Goal: Communication & Community: Answer question/provide support

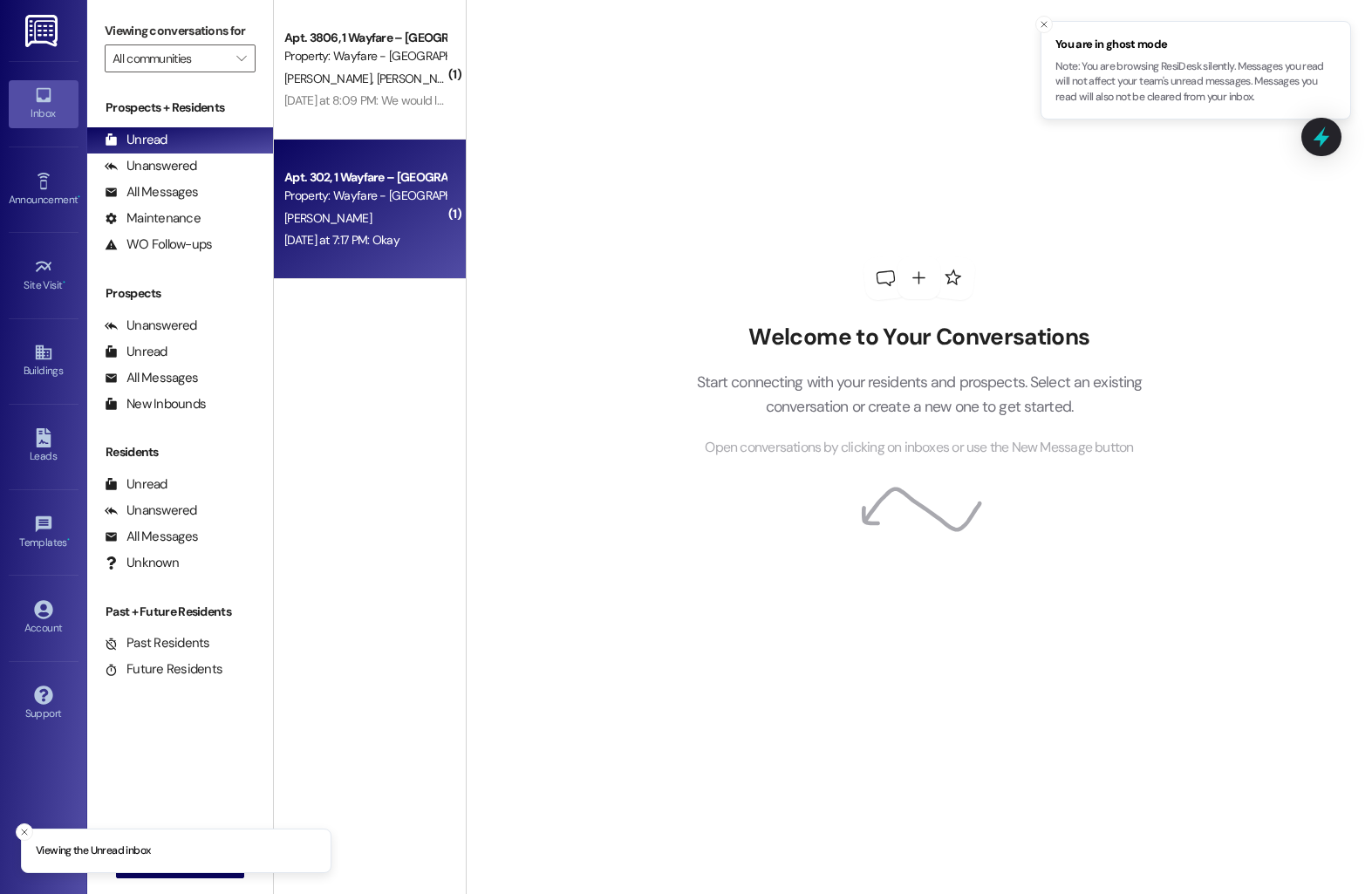
click at [330, 207] on div "[PERSON_NAME]" at bounding box center [365, 217] width 165 height 21
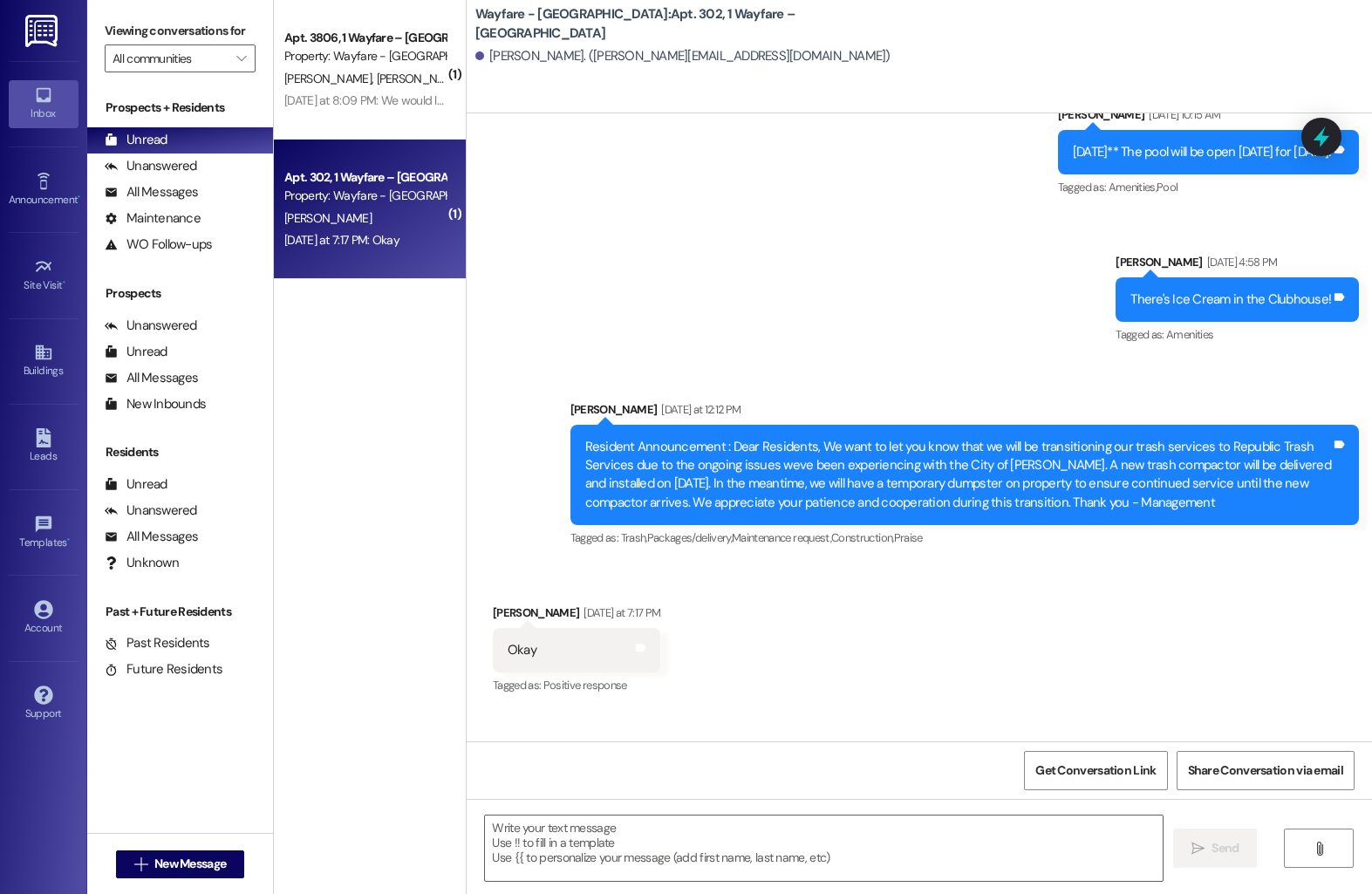
scroll to position [7410, 0]
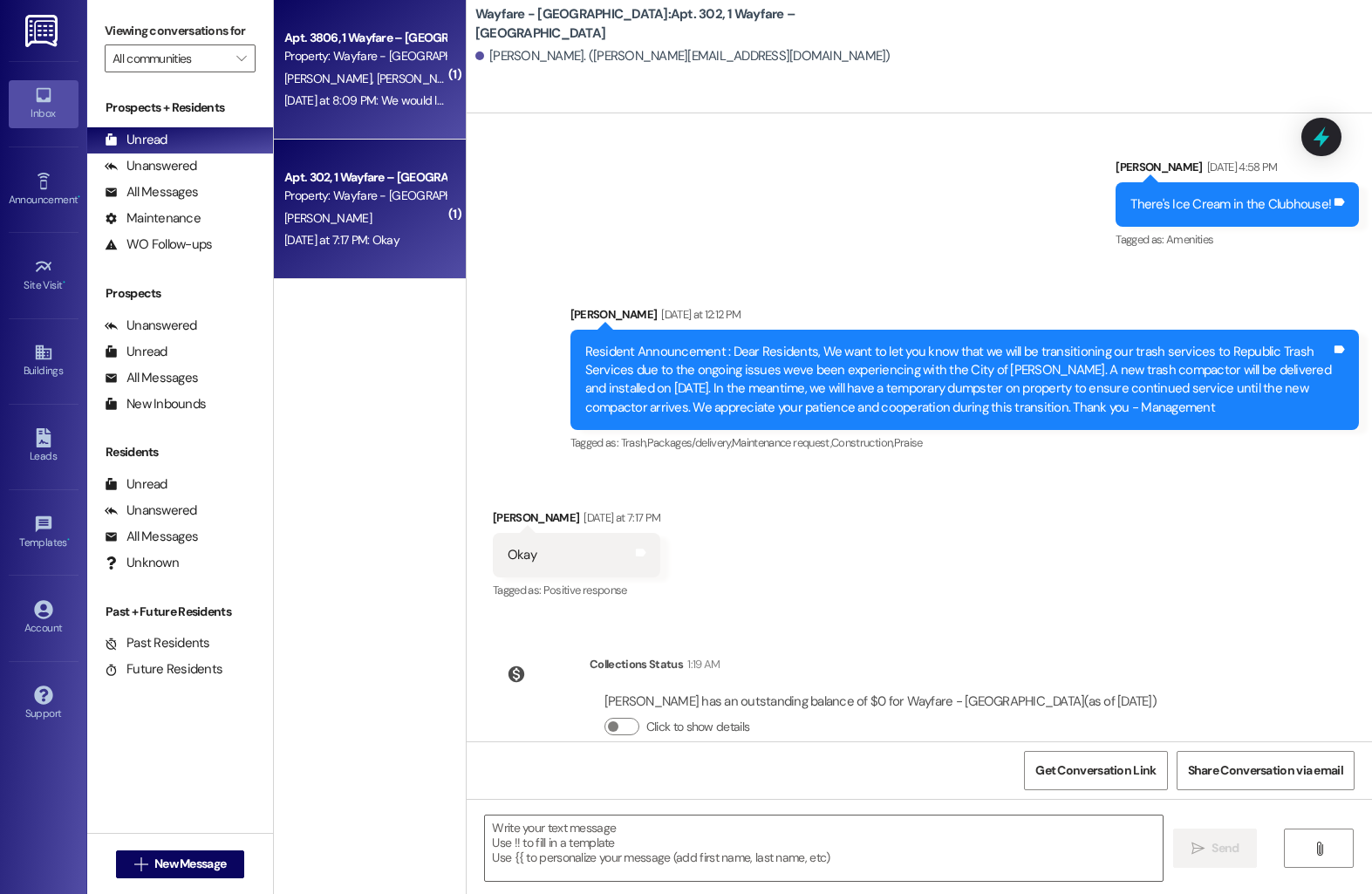
click at [405, 103] on div "[DATE] at 8:09 PM: We would like to go with unit 1002 [DATE] at 8:09 PM: We wou…" at bounding box center [418, 100] width 268 height 16
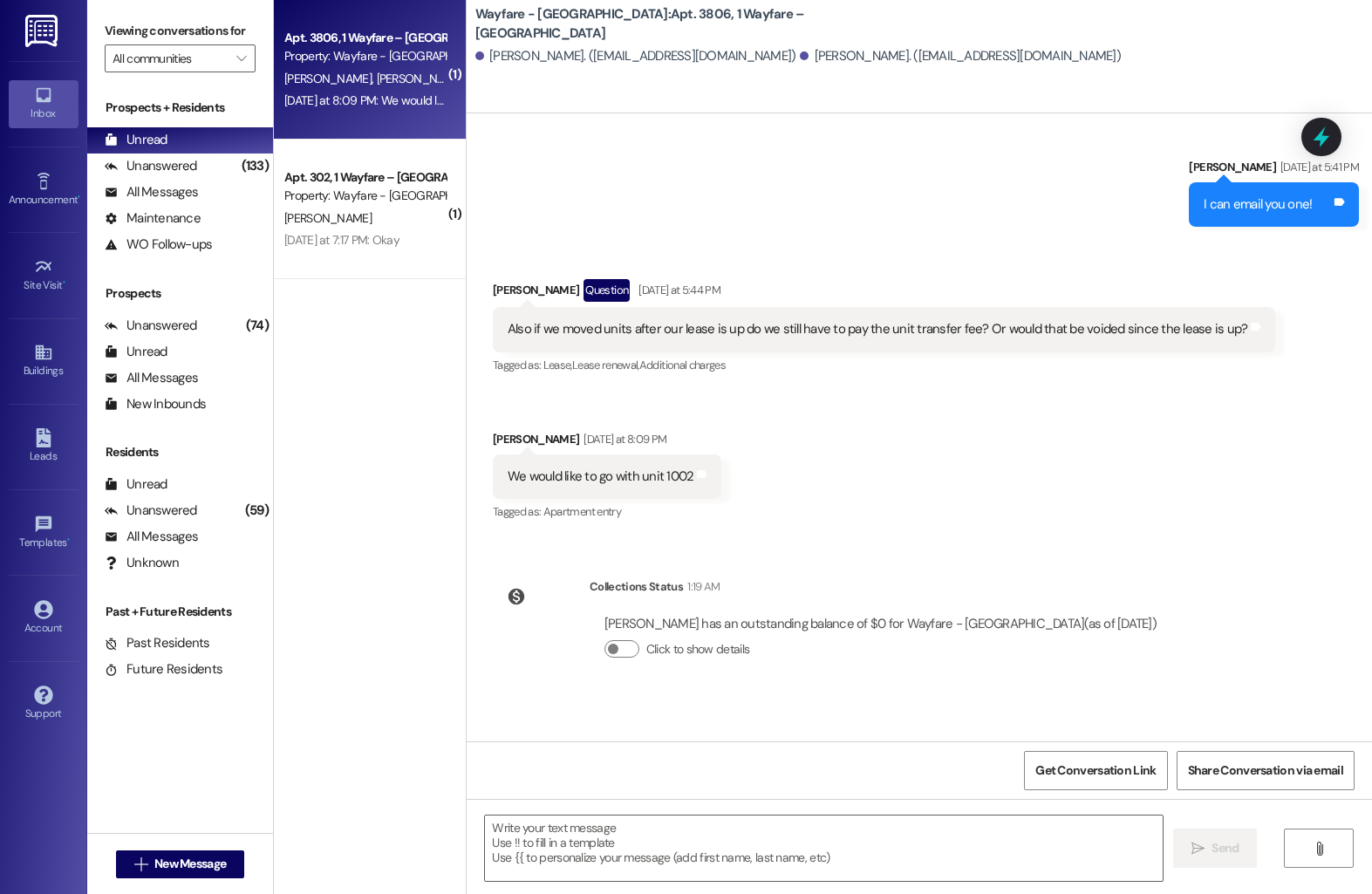
scroll to position [7744, 0]
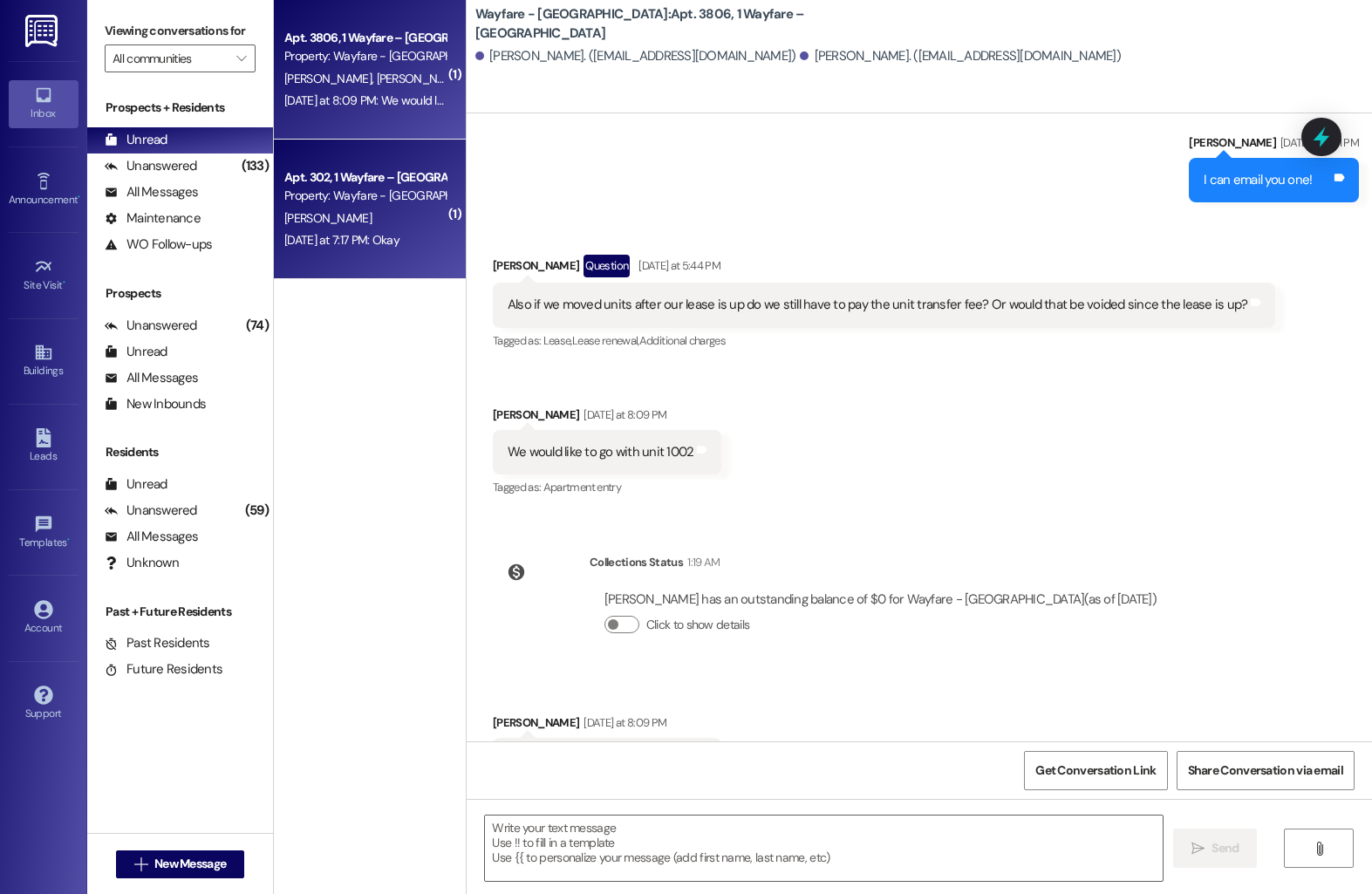
click at [390, 195] on div "Property: Wayfare - [GEOGRAPHIC_DATA]" at bounding box center [365, 196] width 161 height 19
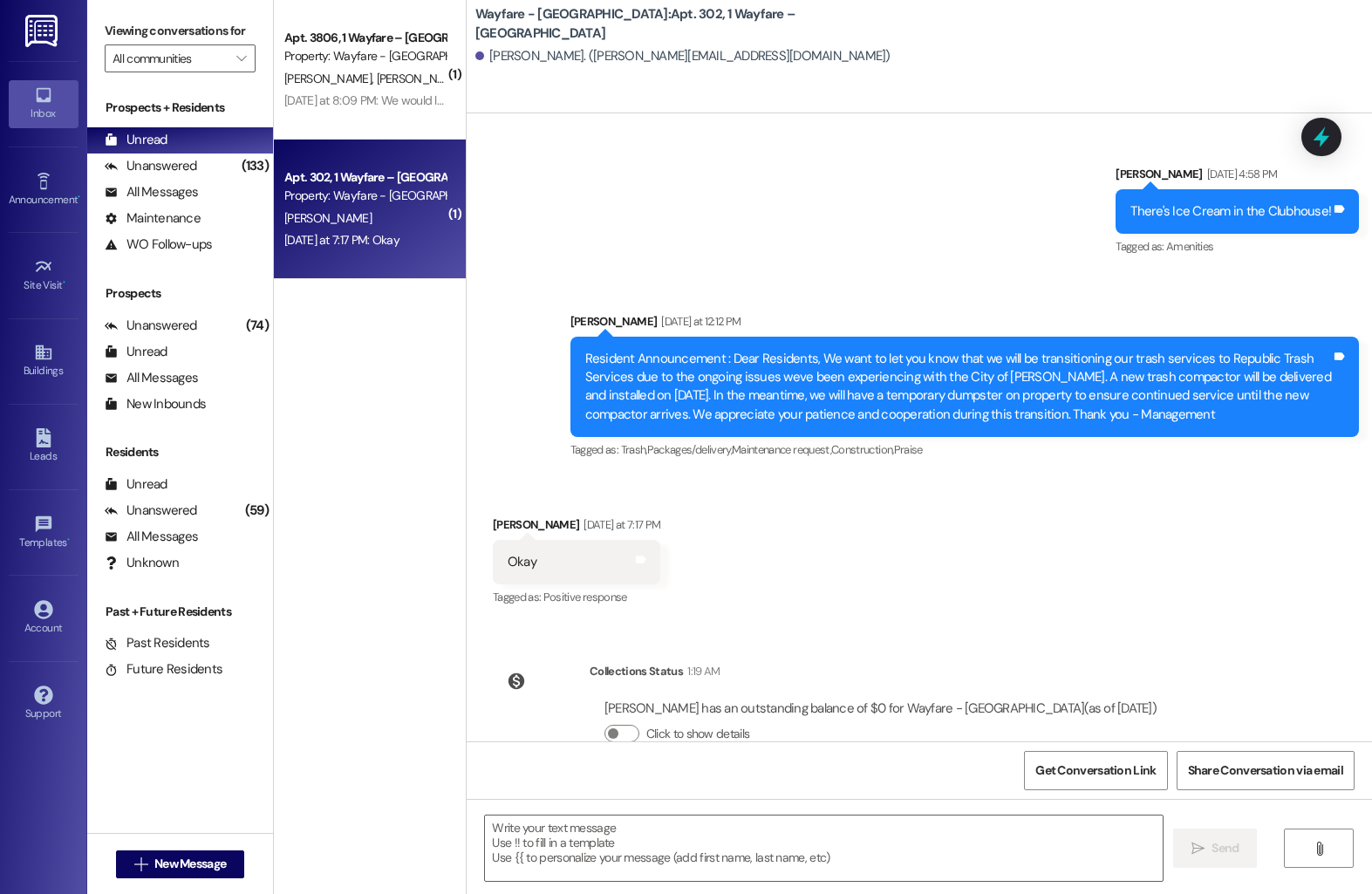
scroll to position [7410, 0]
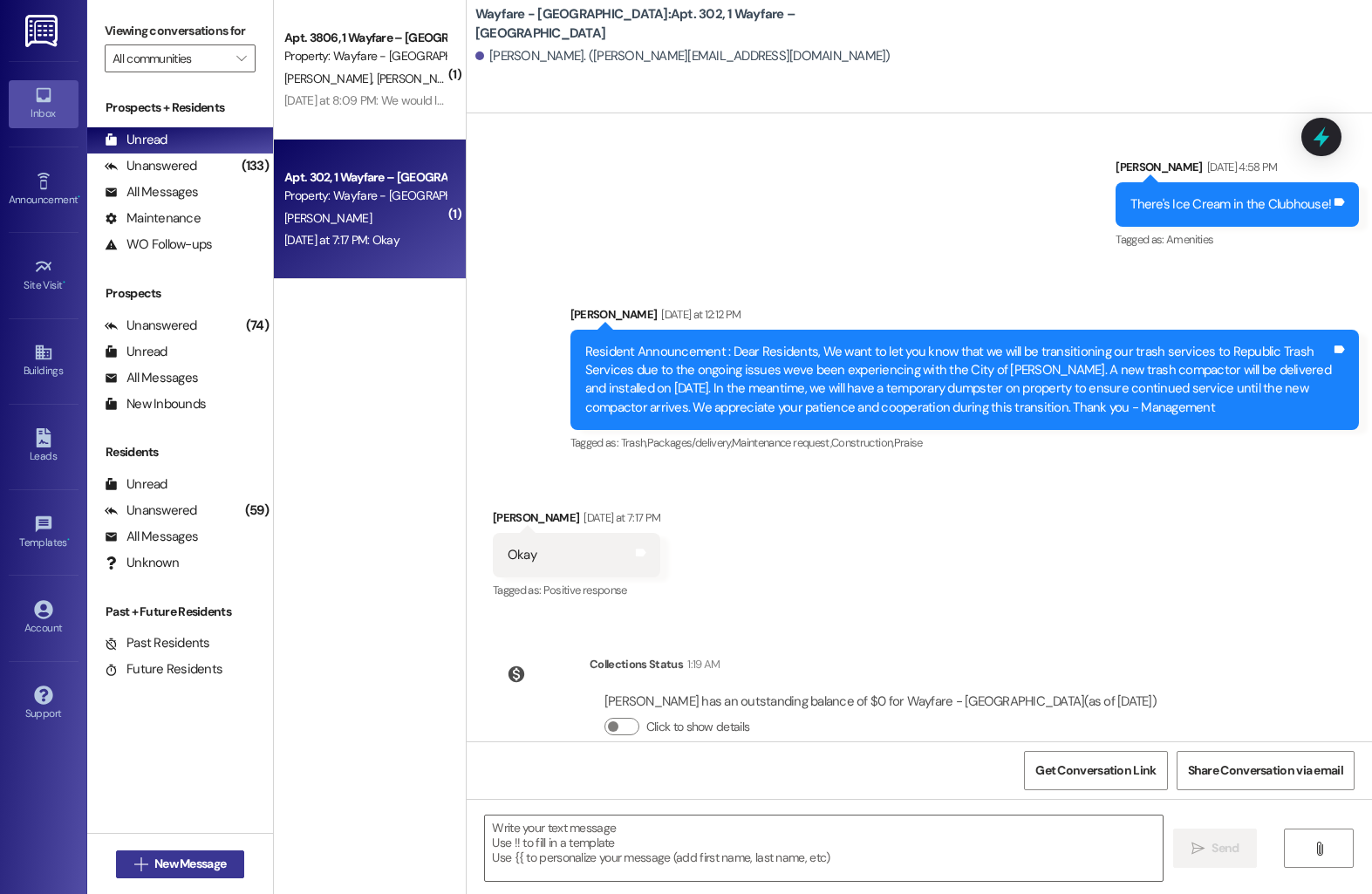
click at [158, 857] on span "New Message" at bounding box center [189, 864] width 72 height 19
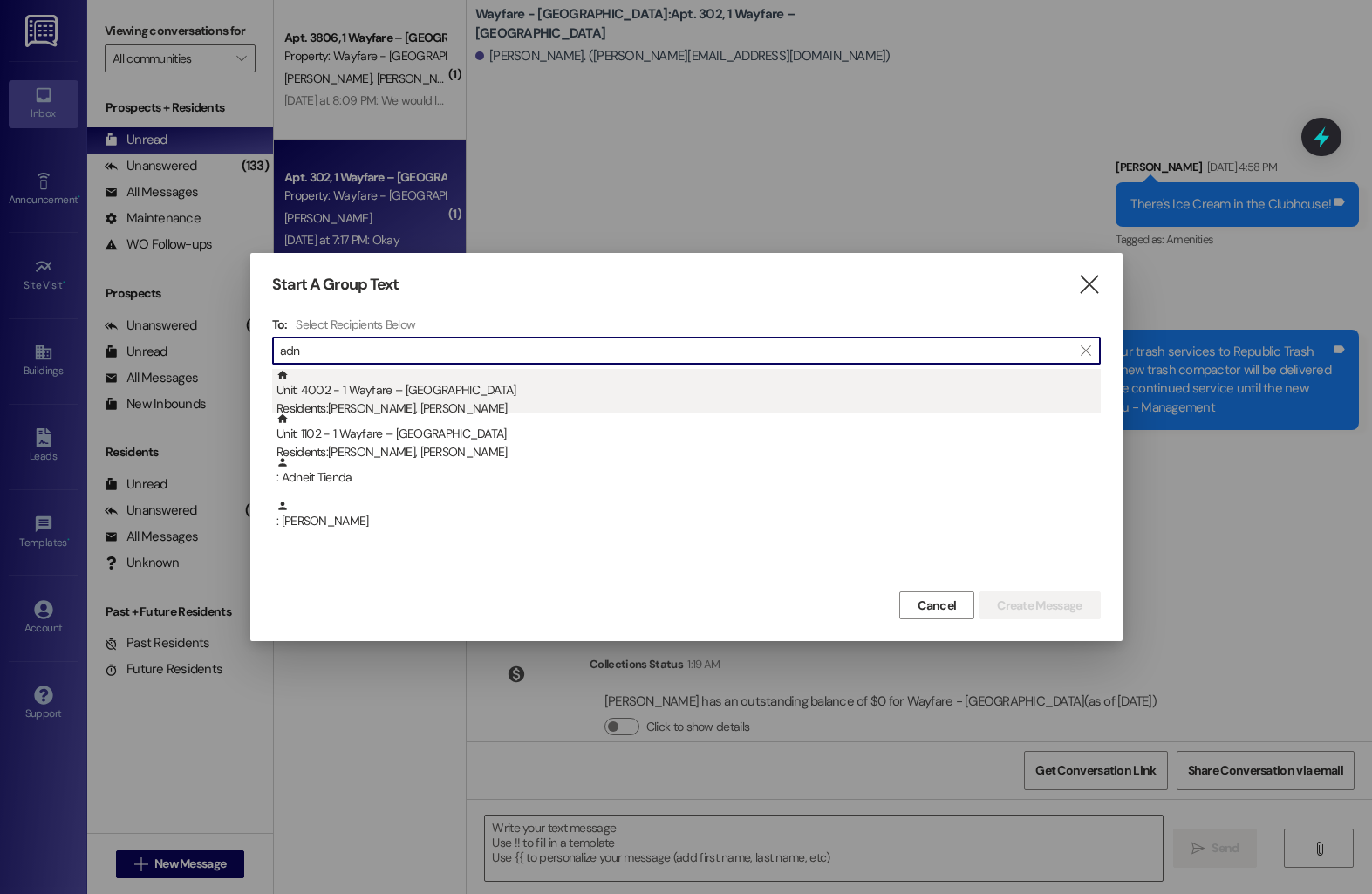
type input "adn"
click at [491, 398] on div "Unit: 4002 - 1 Wayfare – [GEOGRAPHIC_DATA] Residents: [PERSON_NAME], [PERSON_NA…" at bounding box center [688, 393] width 824 height 49
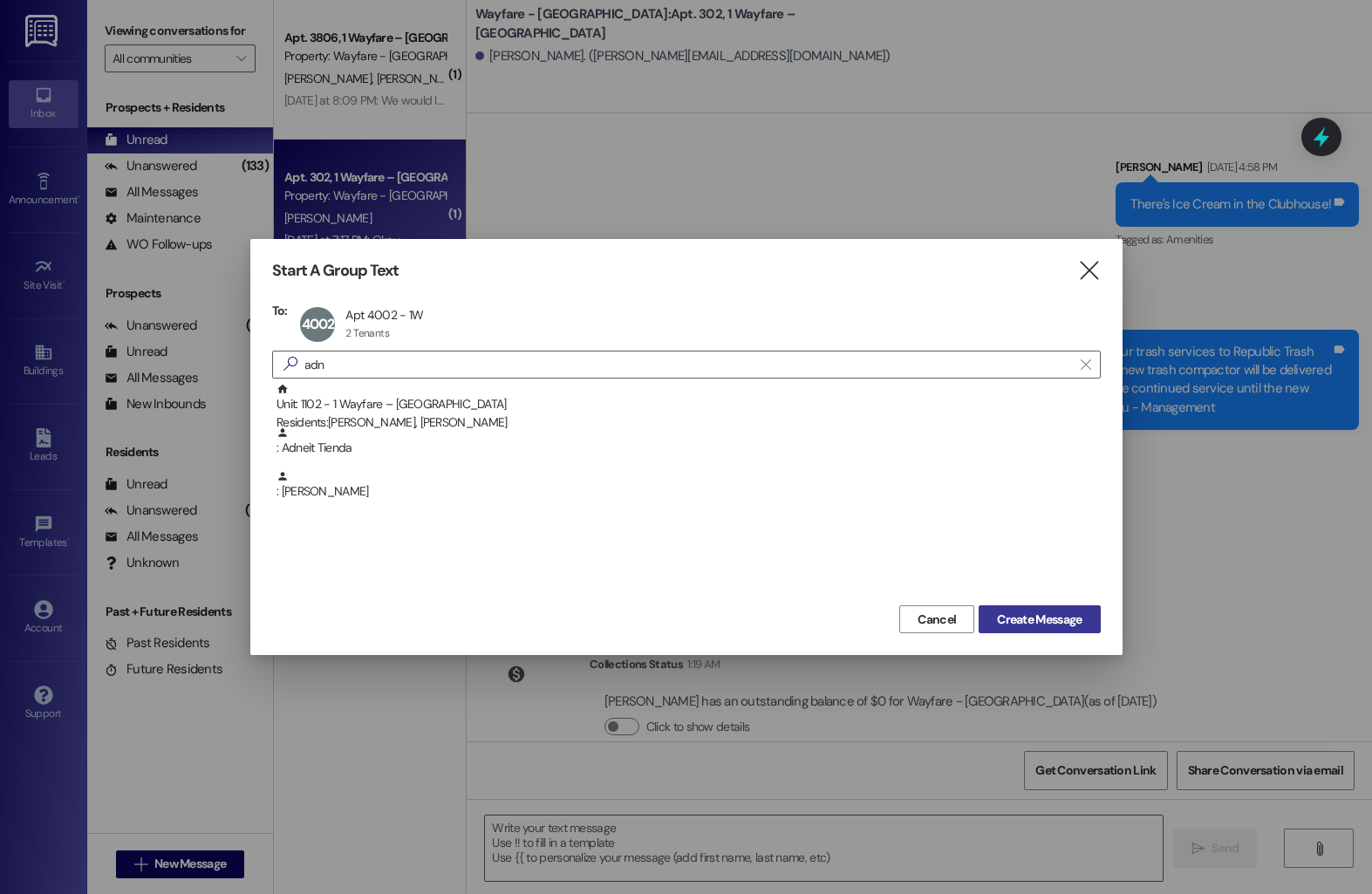
click at [1040, 622] on span "Create Message" at bounding box center [1039, 620] width 85 height 19
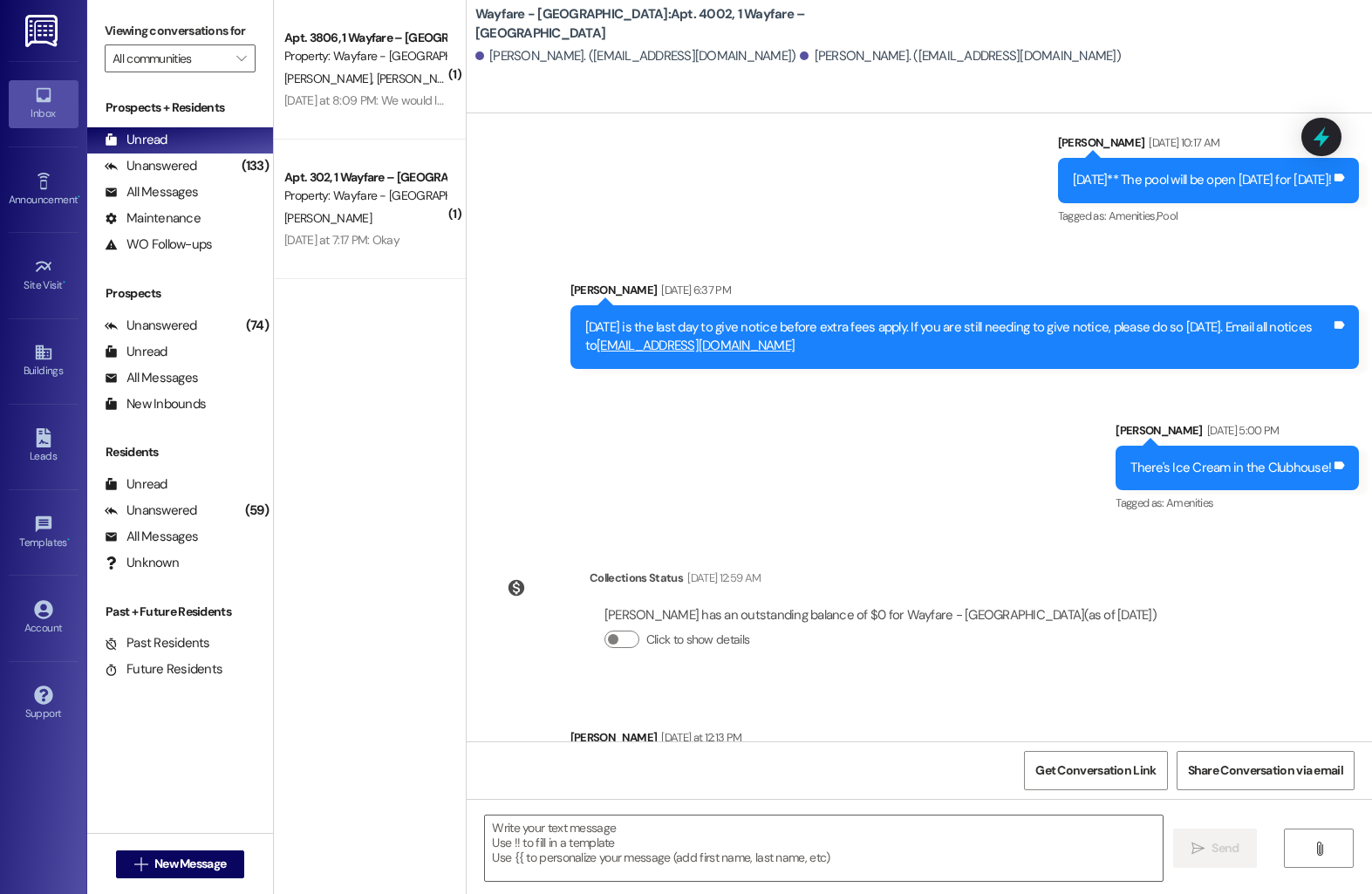
scroll to position [7268, 0]
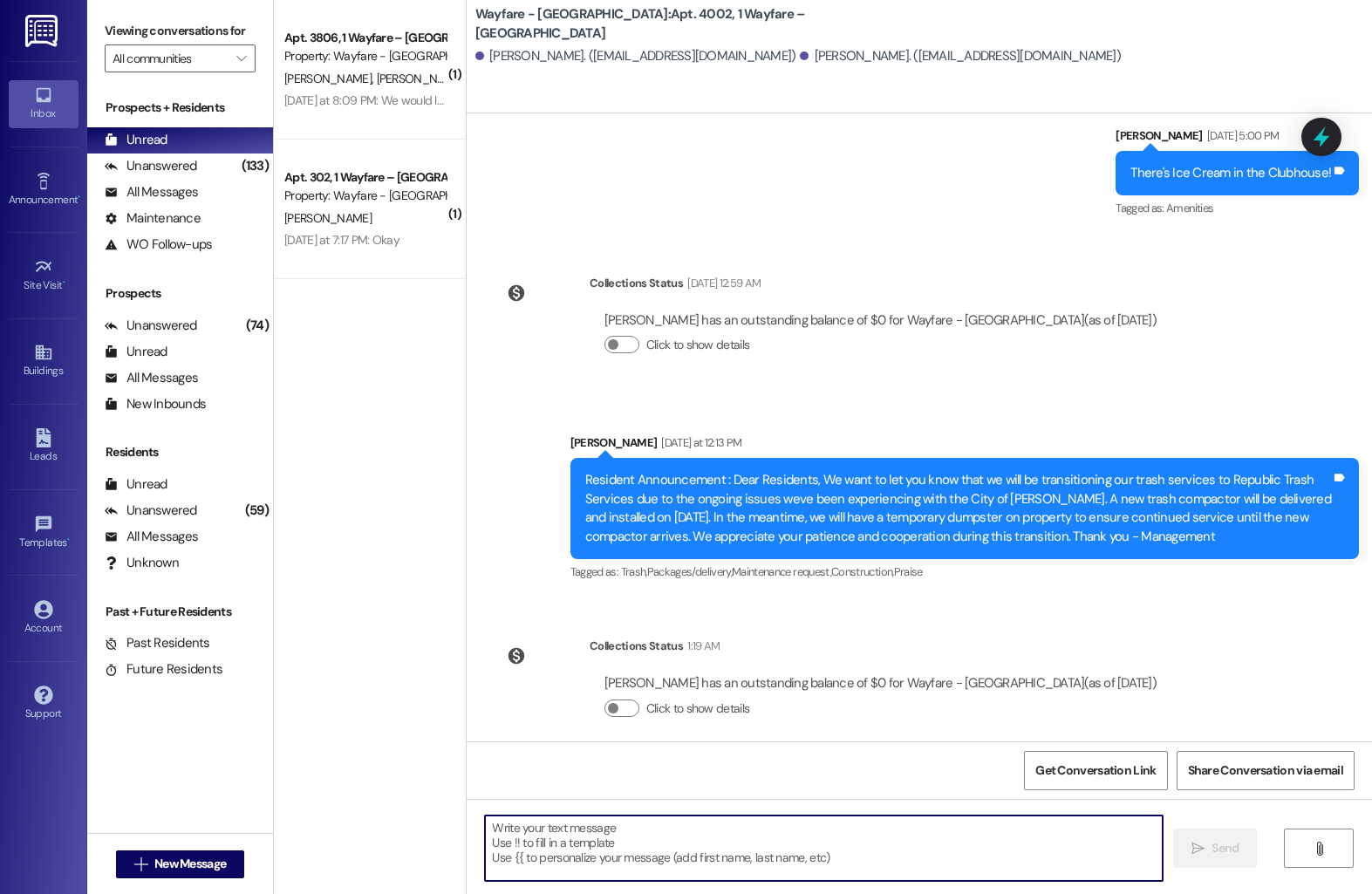
click at [525, 821] on textarea at bounding box center [823, 848] width 678 height 65
type textarea "Good morning, just reaching out for an update on your renewal status?"
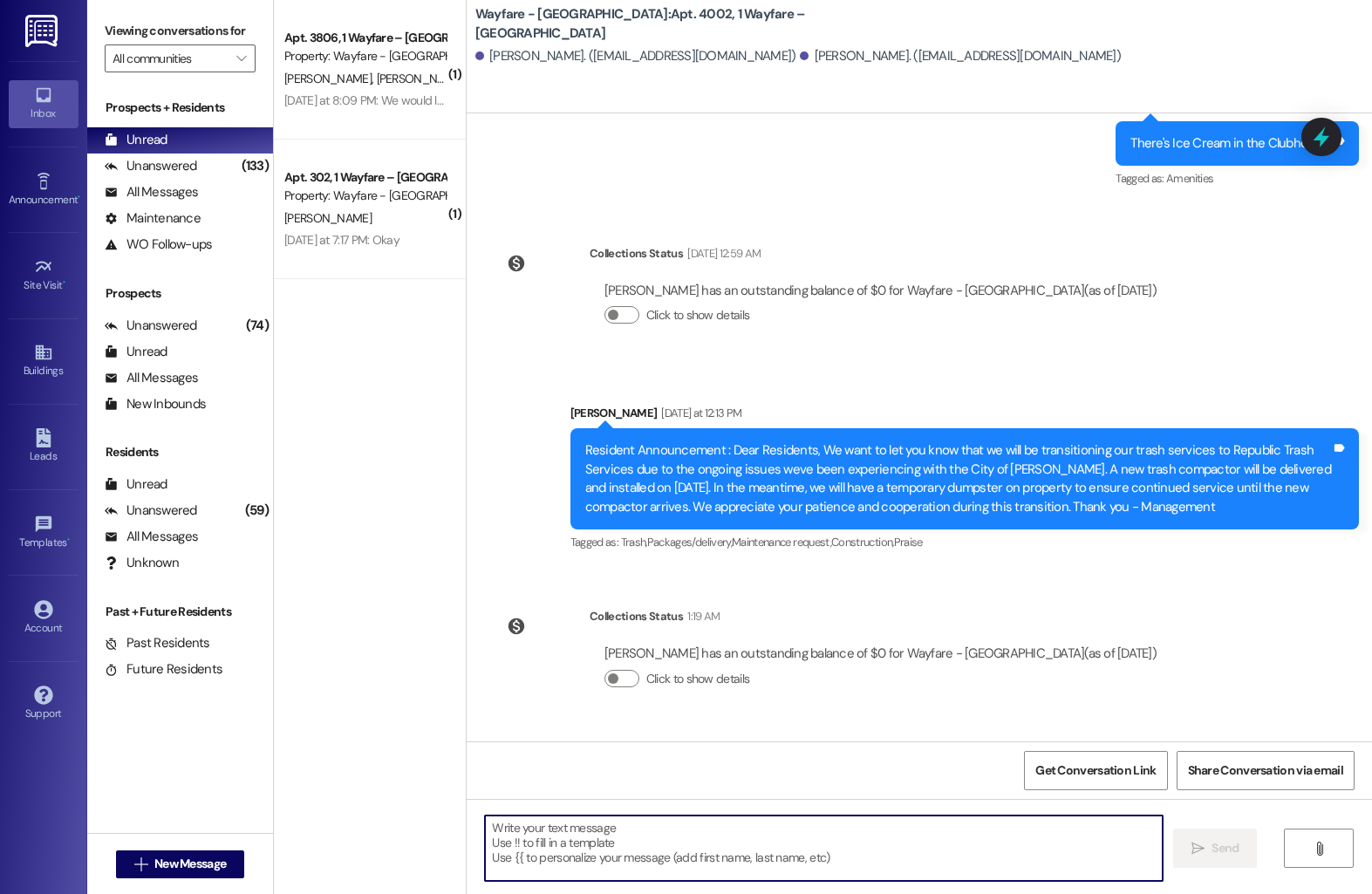
scroll to position [7389, 0]
